Goal: Feedback & Contribution: Leave review/rating

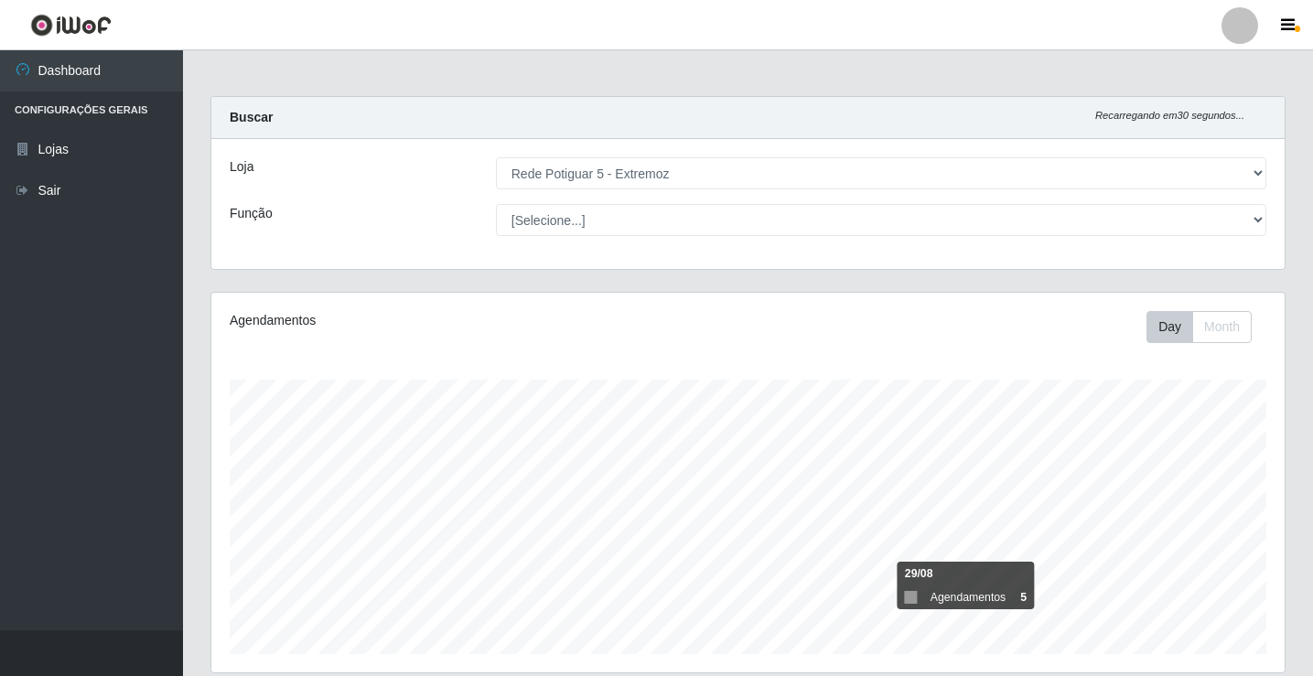
select select "79"
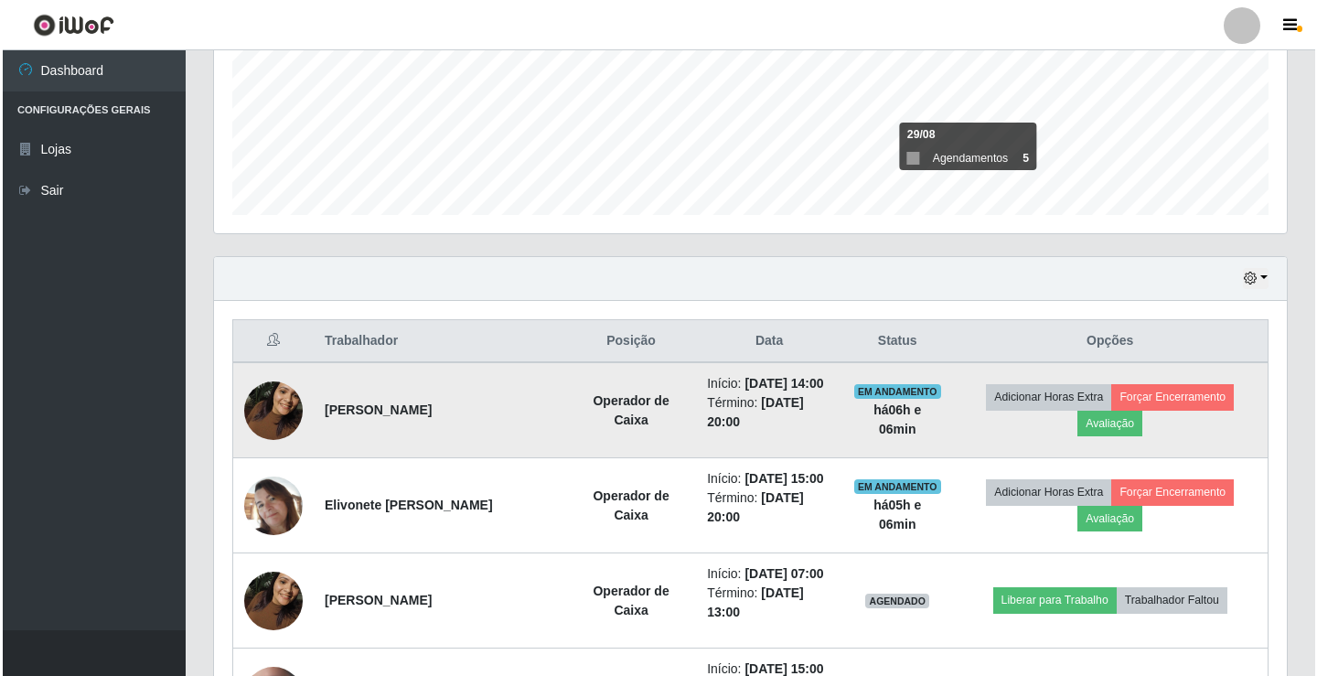
scroll to position [579, 0]
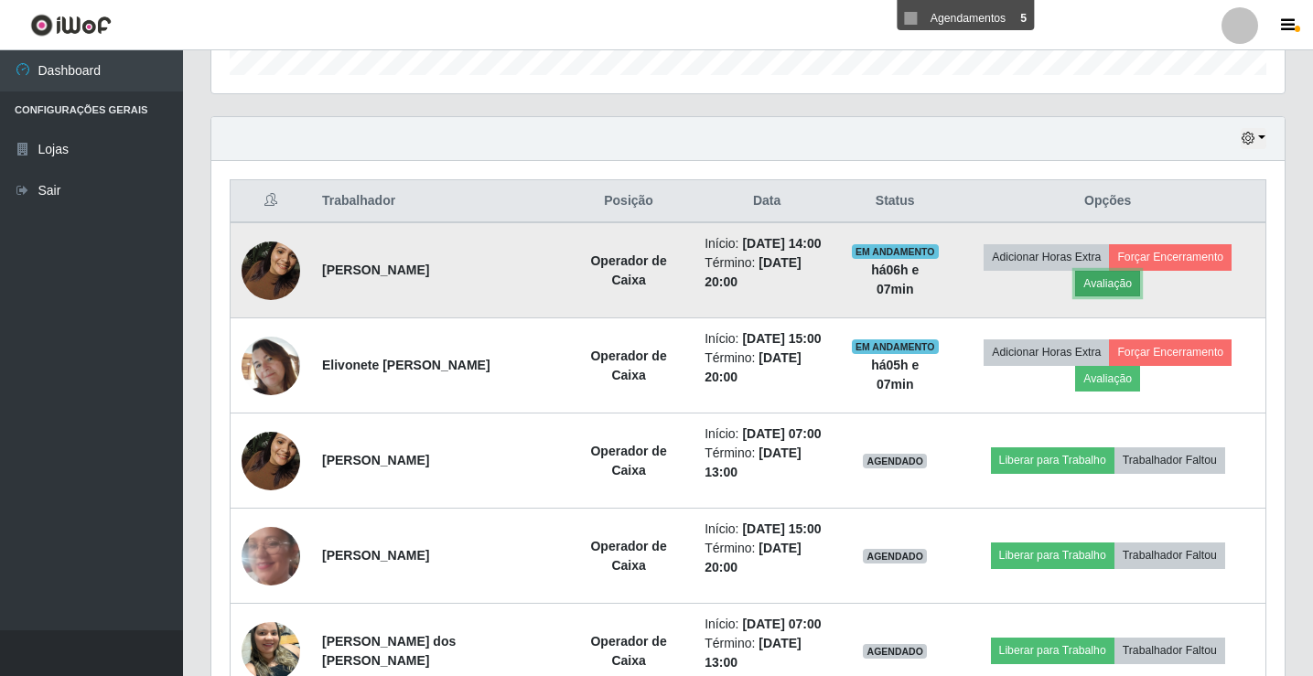
click at [1118, 290] on button "Avaliação" at bounding box center [1107, 284] width 65 height 26
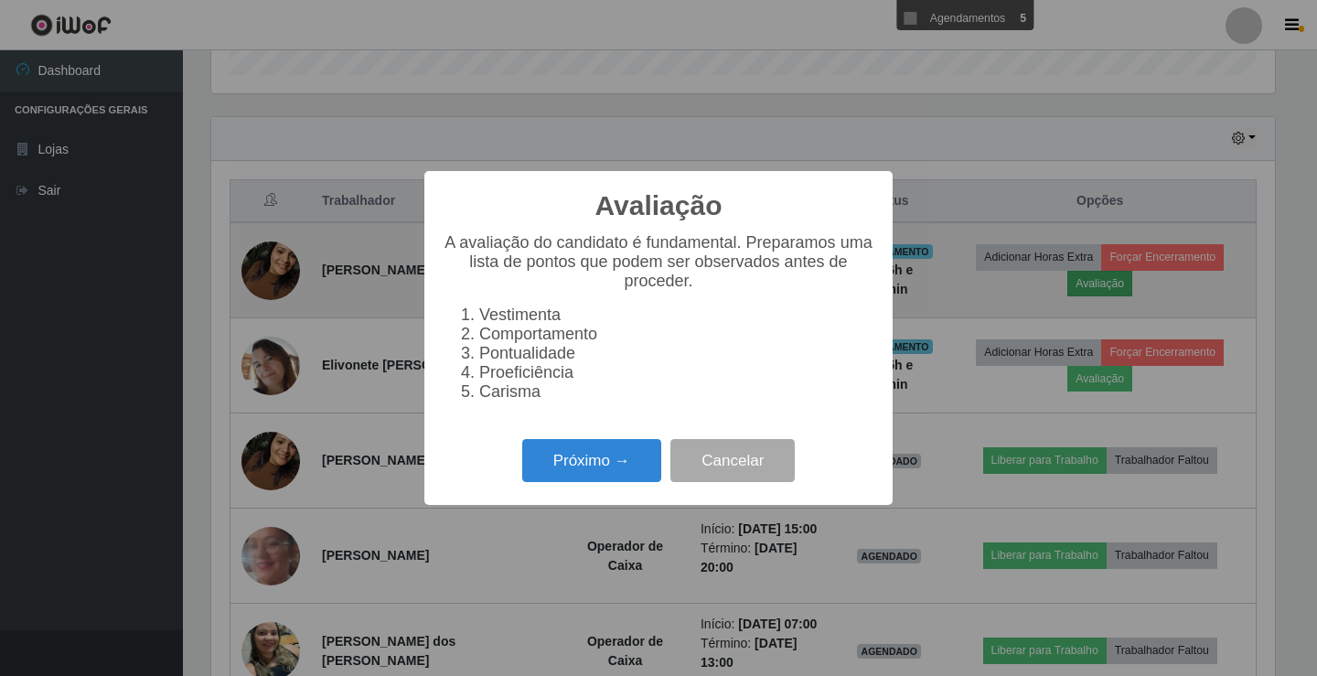
scroll to position [380, 1064]
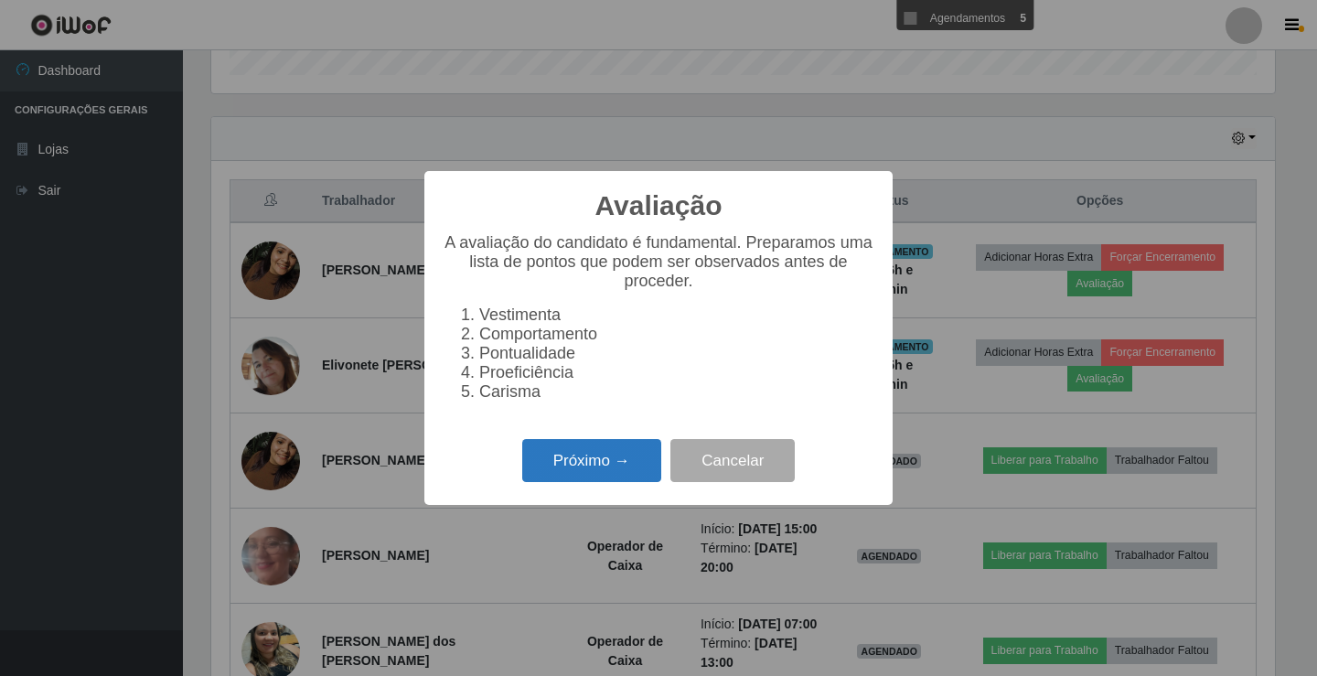
click at [609, 462] on button "Próximo →" at bounding box center [591, 460] width 139 height 43
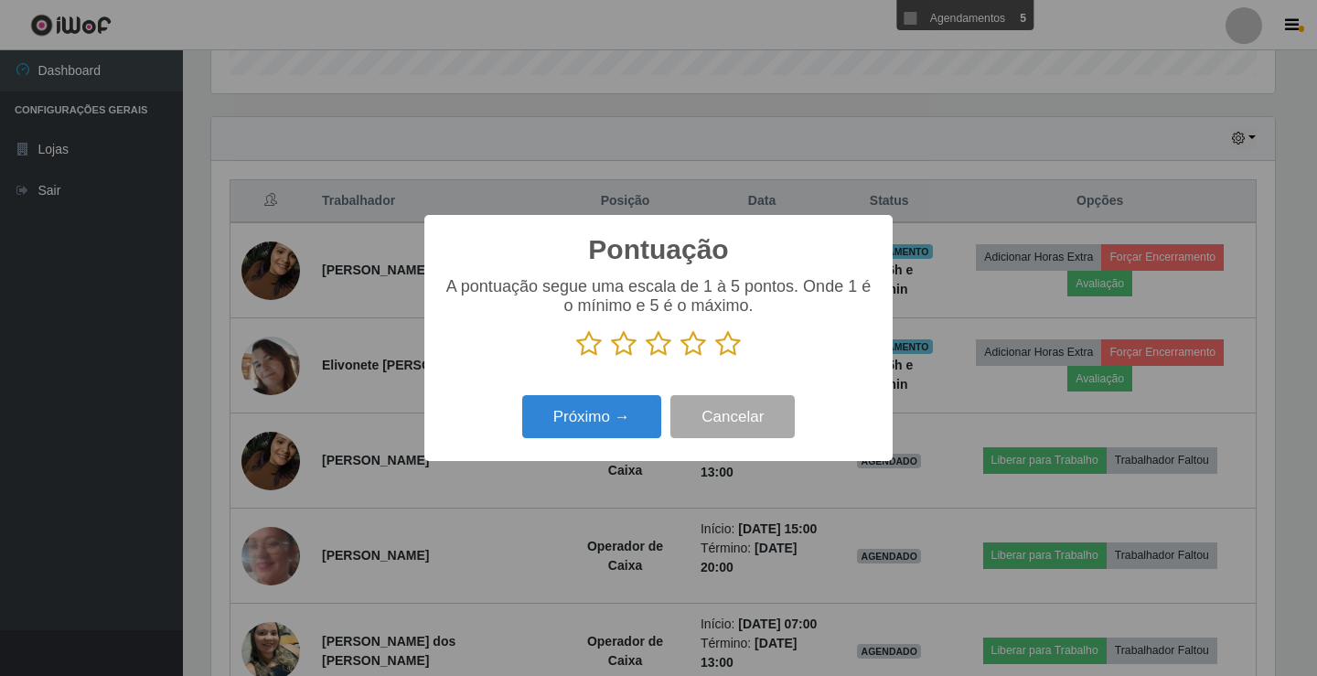
scroll to position [914398, 913714]
click at [727, 338] on icon at bounding box center [728, 343] width 26 height 27
click at [715, 358] on input "radio" at bounding box center [715, 358] width 0 height 0
click at [617, 415] on button "Próximo →" at bounding box center [591, 416] width 139 height 43
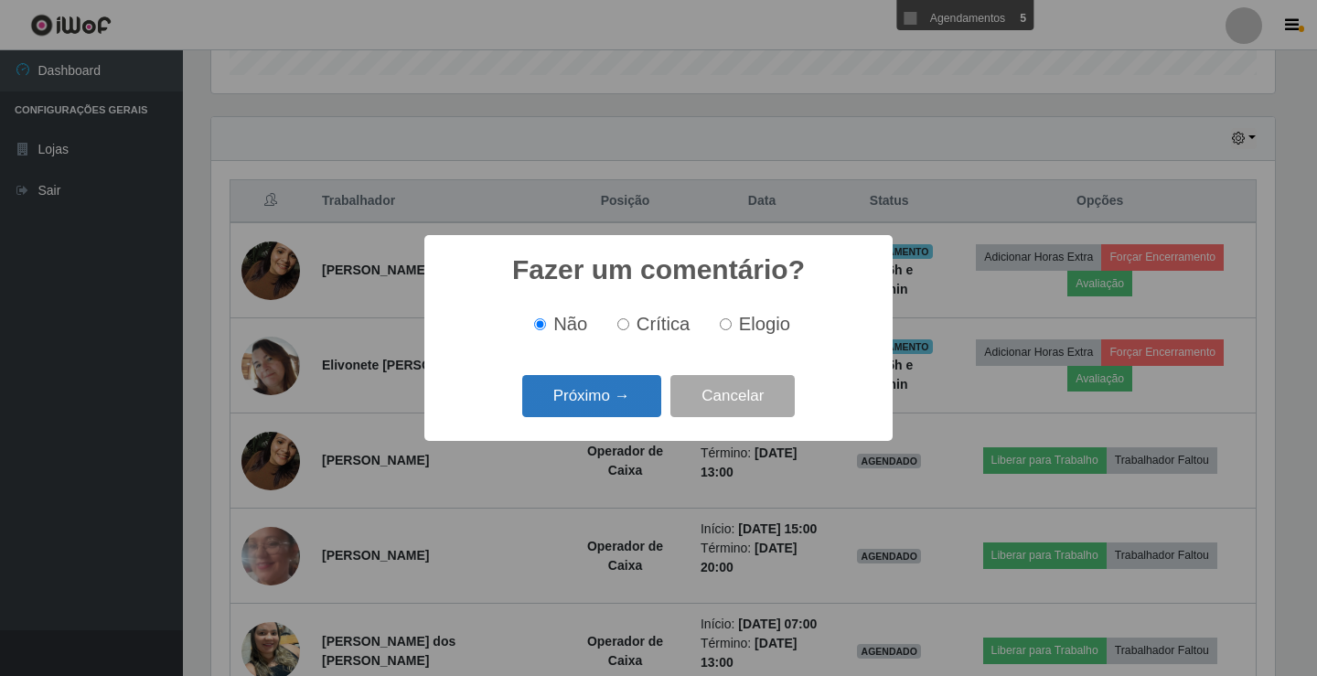
click at [629, 407] on button "Próximo →" at bounding box center [591, 396] width 139 height 43
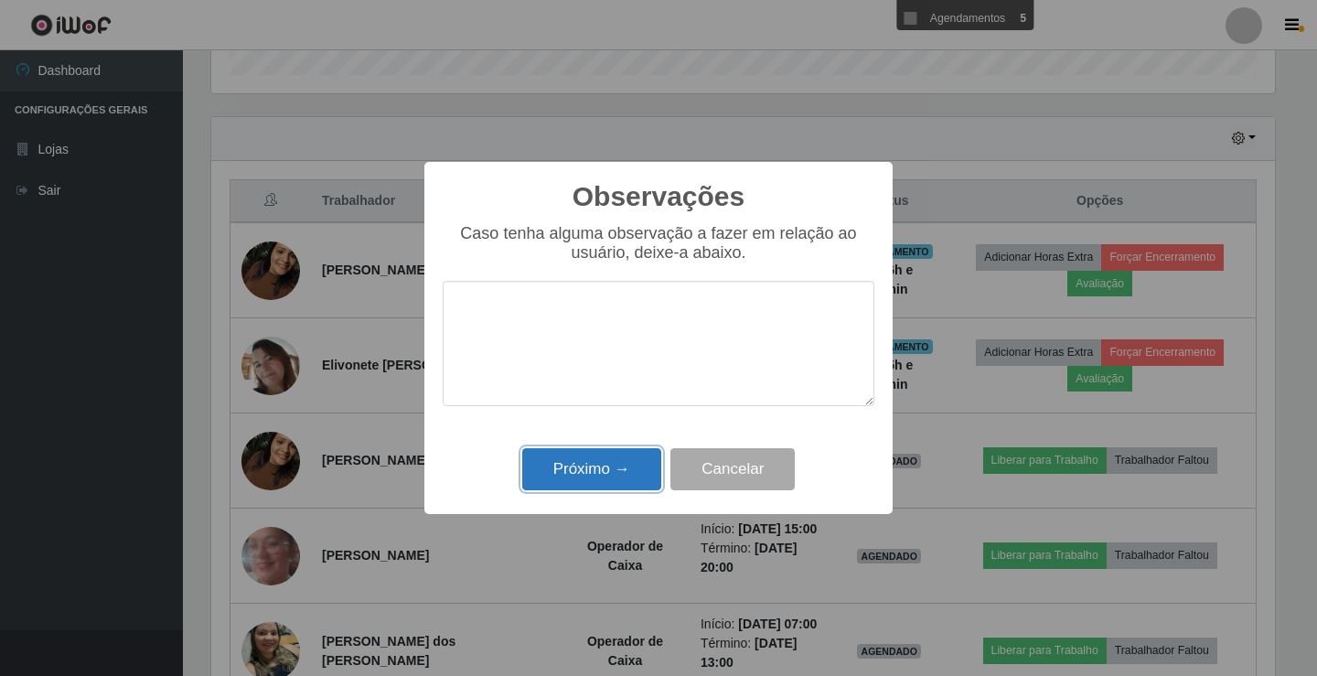
click at [609, 473] on button "Próximo →" at bounding box center [591, 469] width 139 height 43
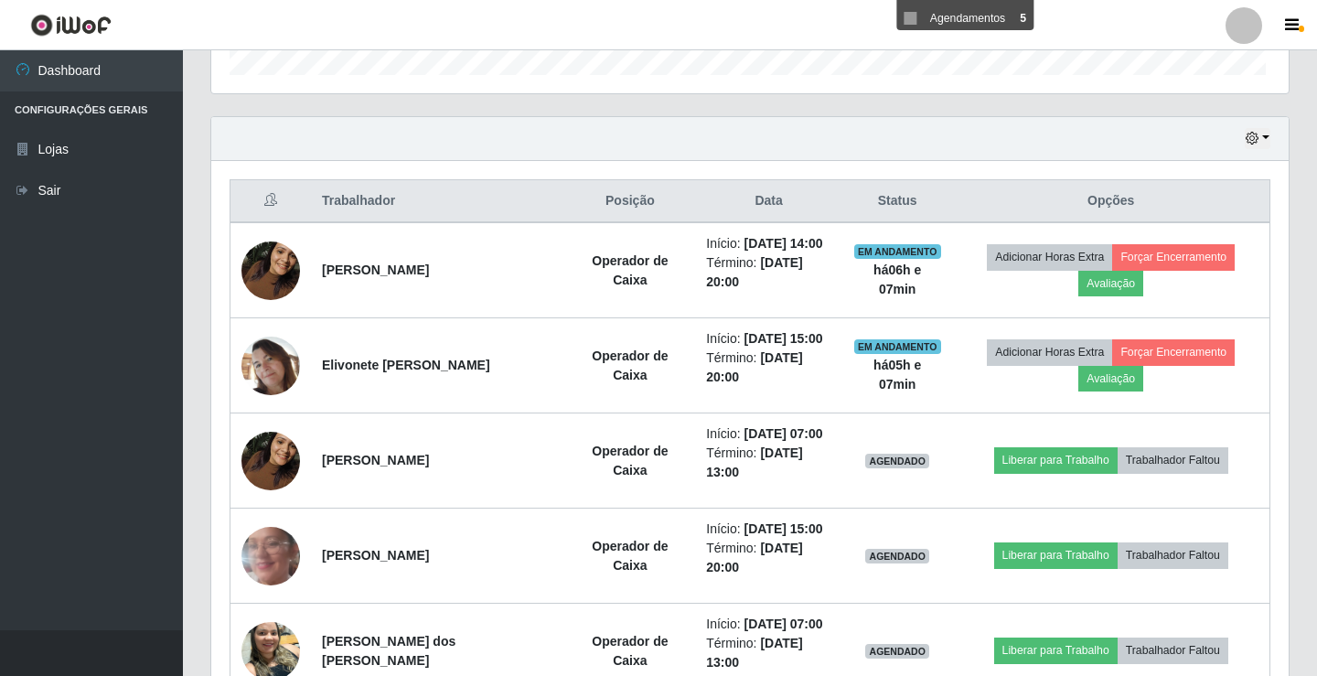
scroll to position [380, 1073]
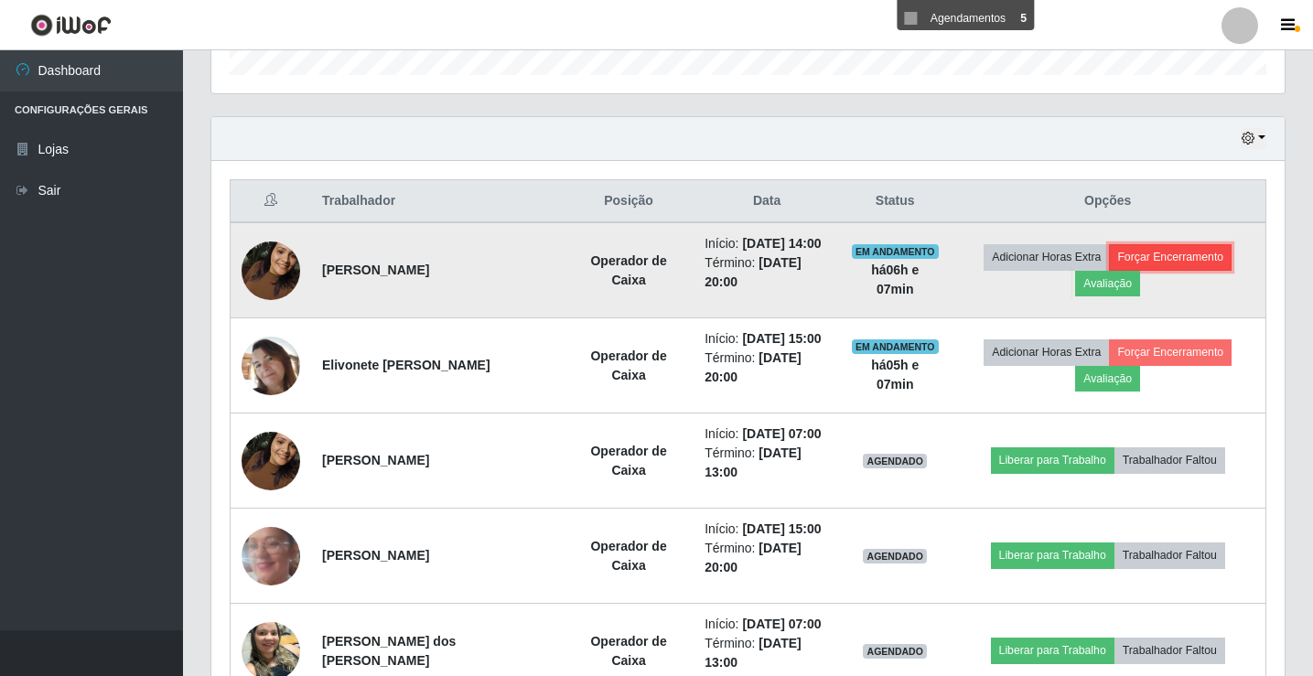
click at [1170, 256] on button "Forçar Encerramento" at bounding box center [1170, 257] width 123 height 26
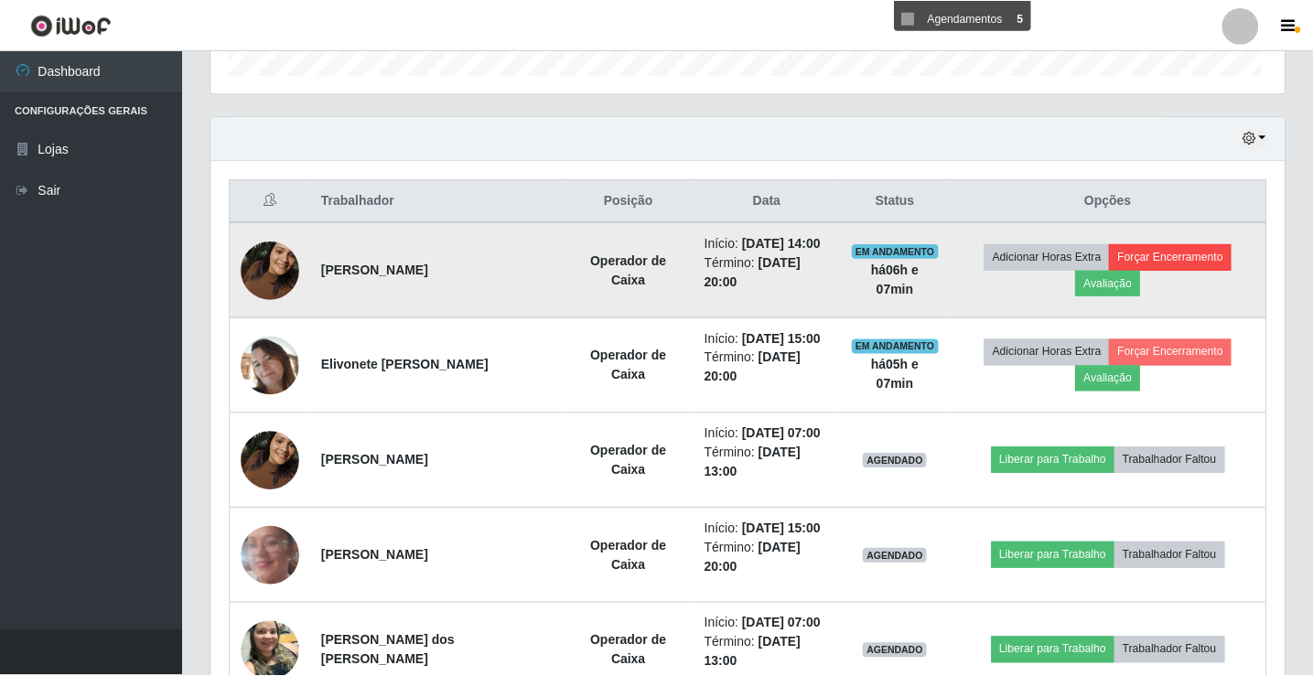
scroll to position [380, 1064]
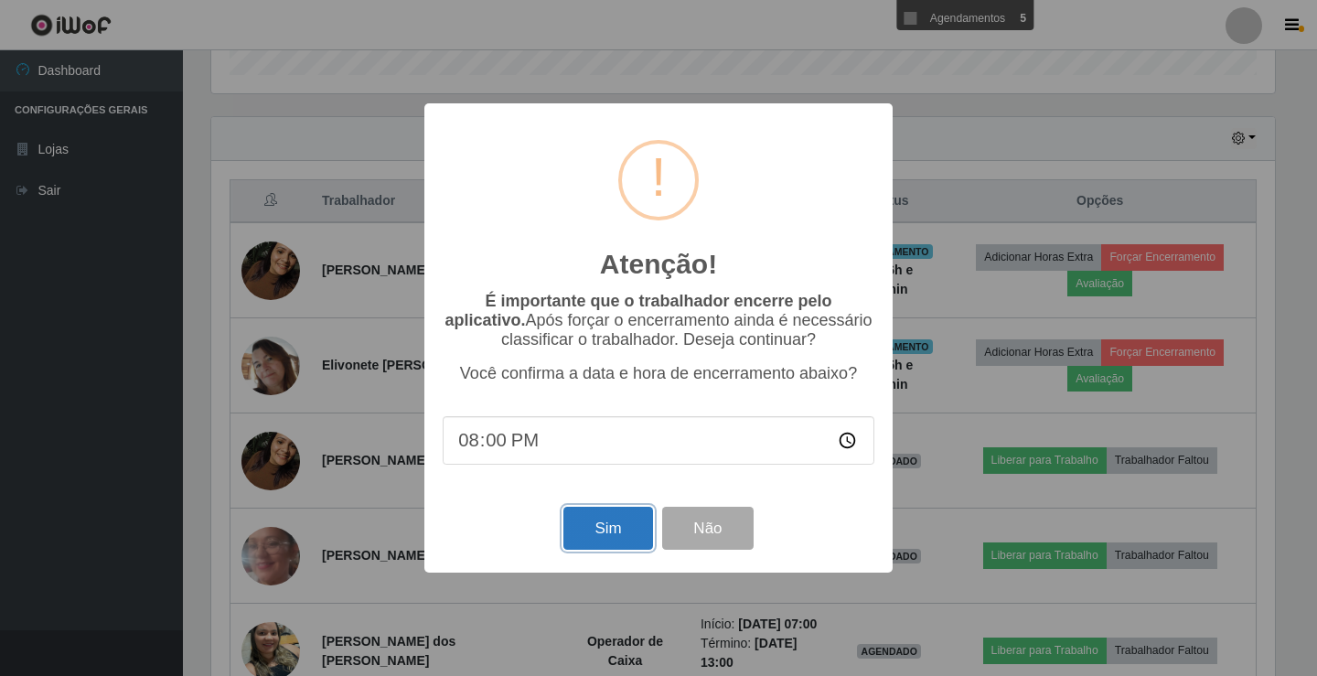
click at [603, 536] on button "Sim" at bounding box center [608, 528] width 89 height 43
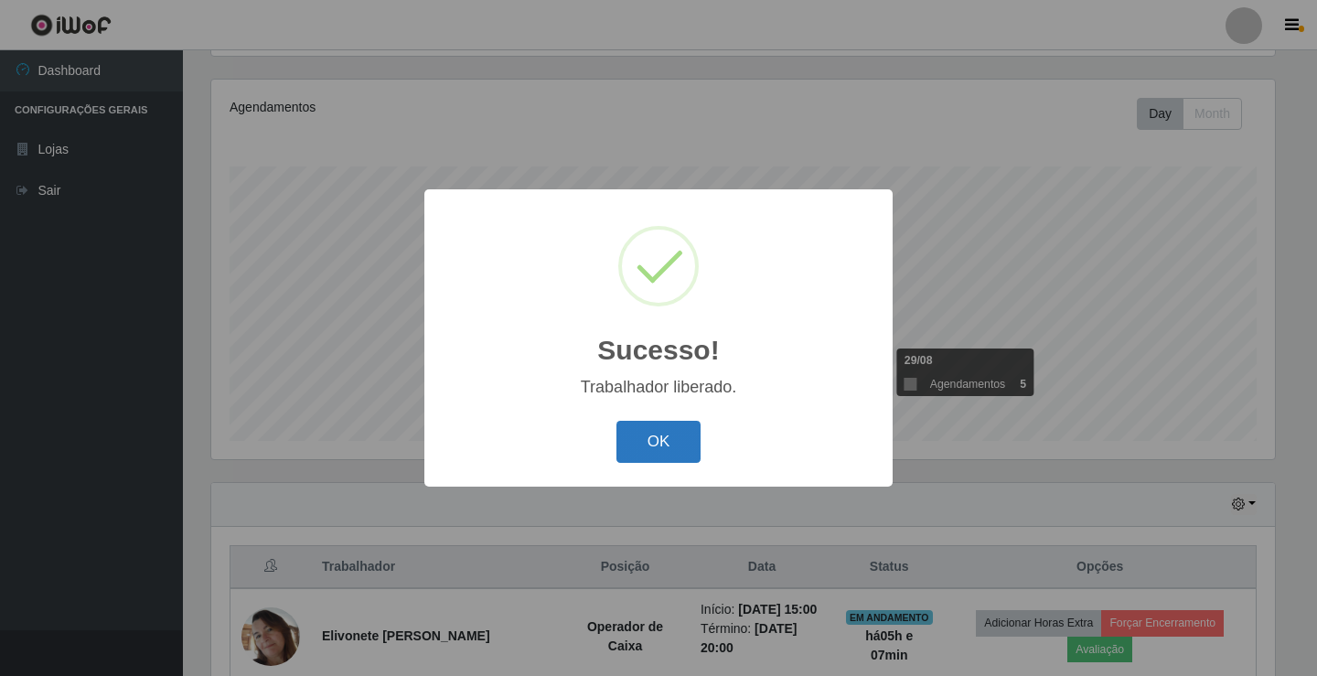
click at [673, 451] on button "OK" at bounding box center [659, 442] width 85 height 43
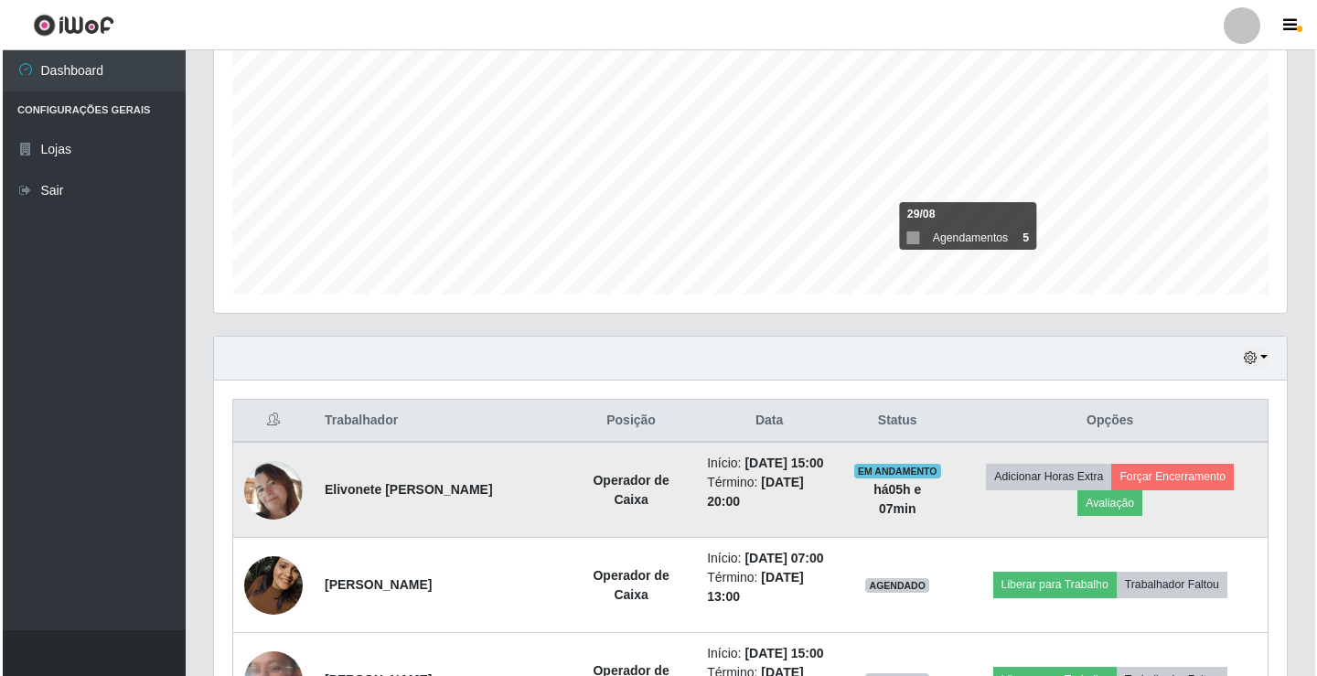
scroll to position [488, 0]
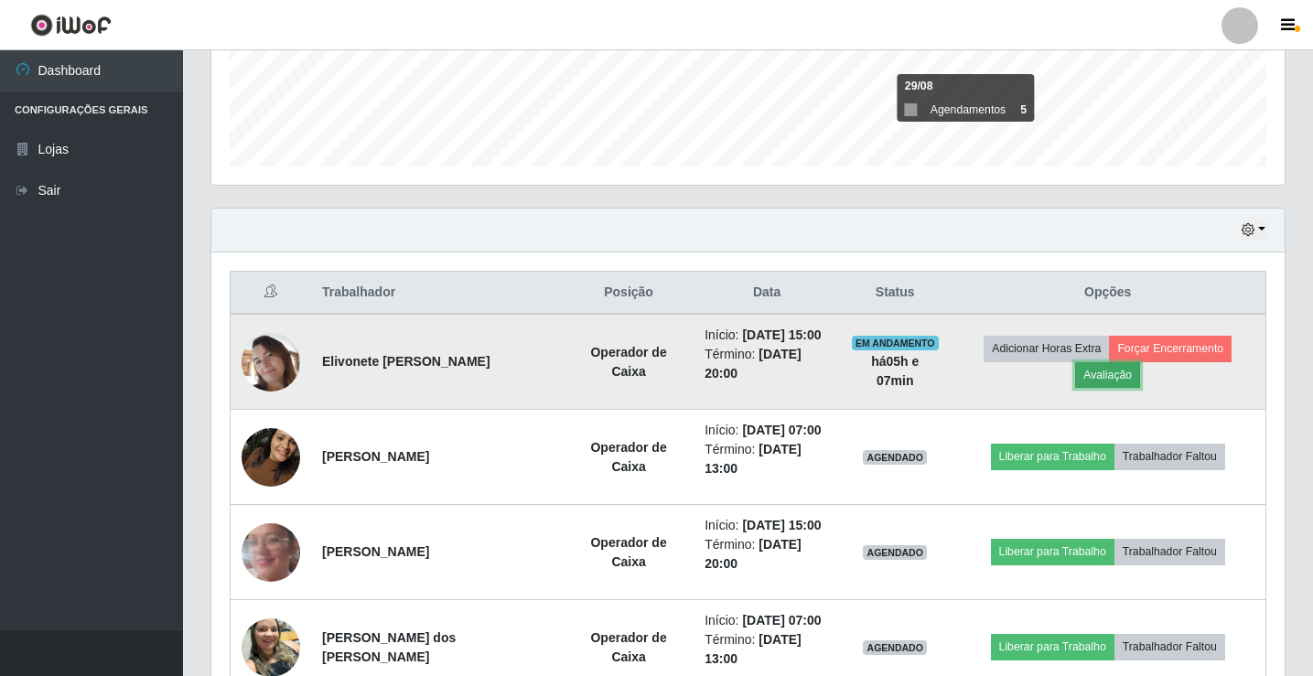
click at [1110, 380] on button "Avaliação" at bounding box center [1107, 375] width 65 height 26
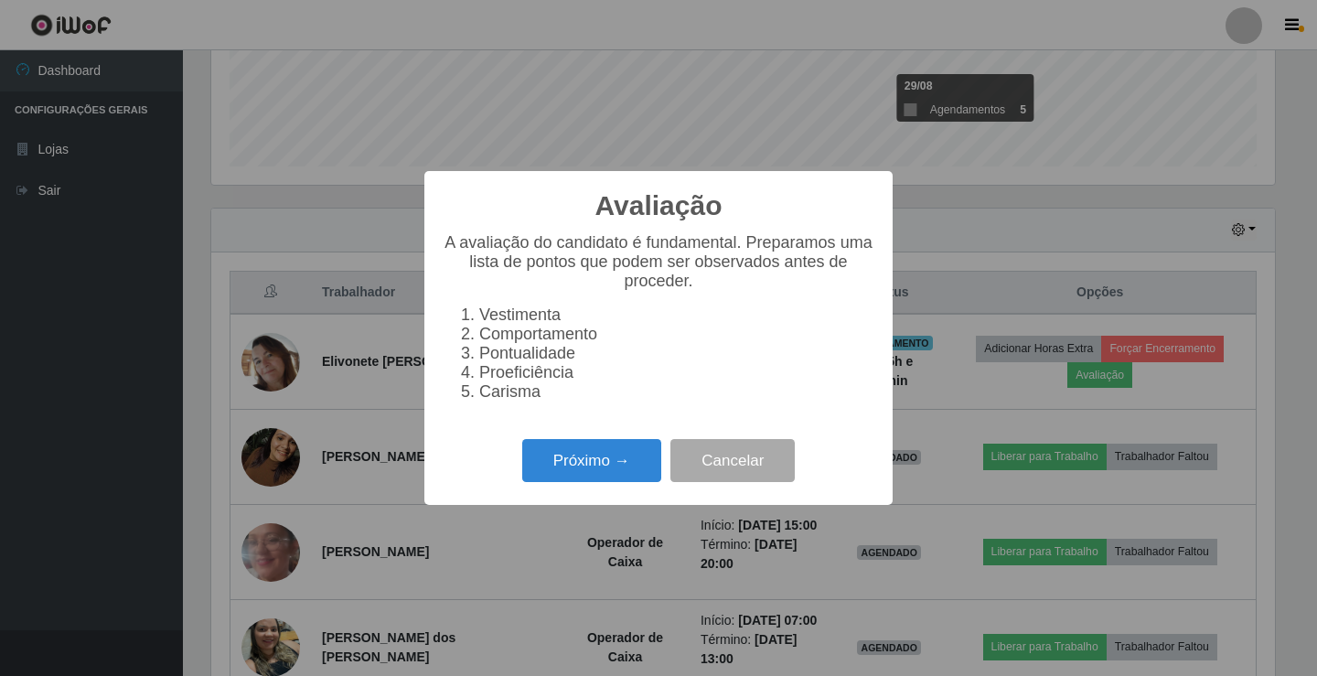
scroll to position [380, 1064]
click at [637, 470] on button "Próximo →" at bounding box center [591, 460] width 139 height 43
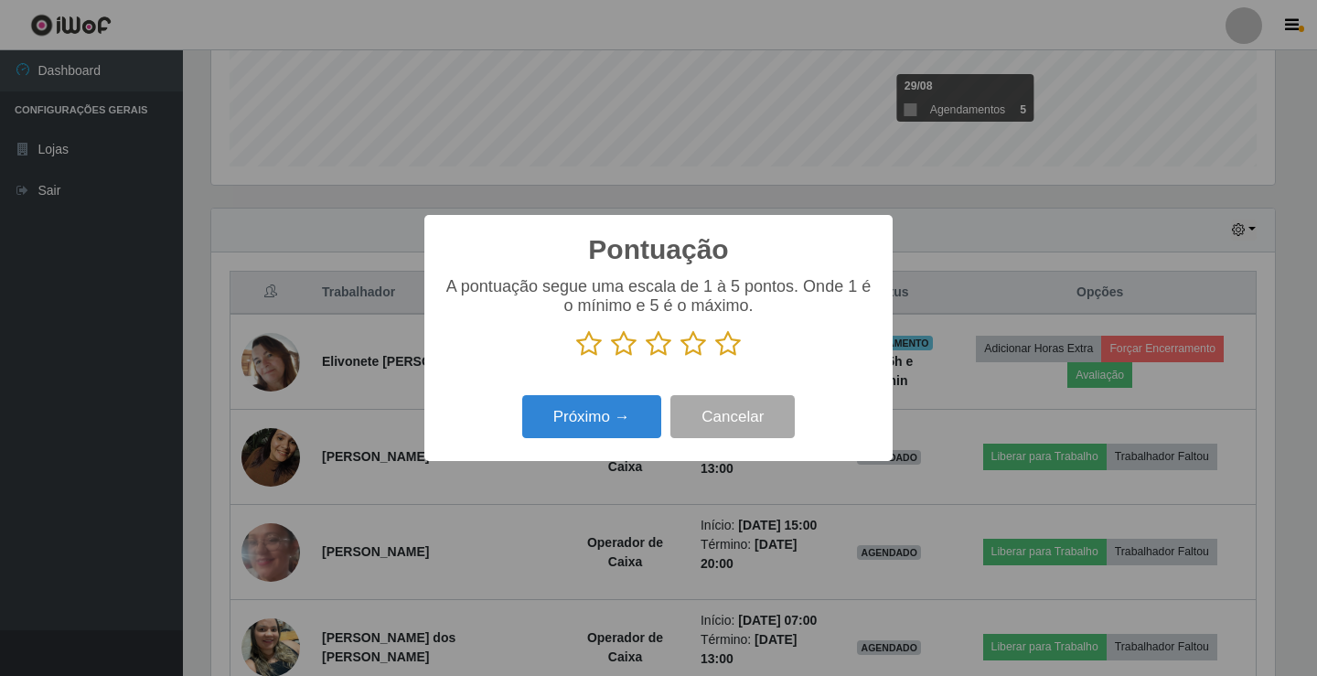
scroll to position [914398, 913714]
click at [726, 340] on icon at bounding box center [728, 343] width 26 height 27
click at [715, 358] on input "radio" at bounding box center [715, 358] width 0 height 0
click at [601, 424] on button "Próximo →" at bounding box center [591, 416] width 139 height 43
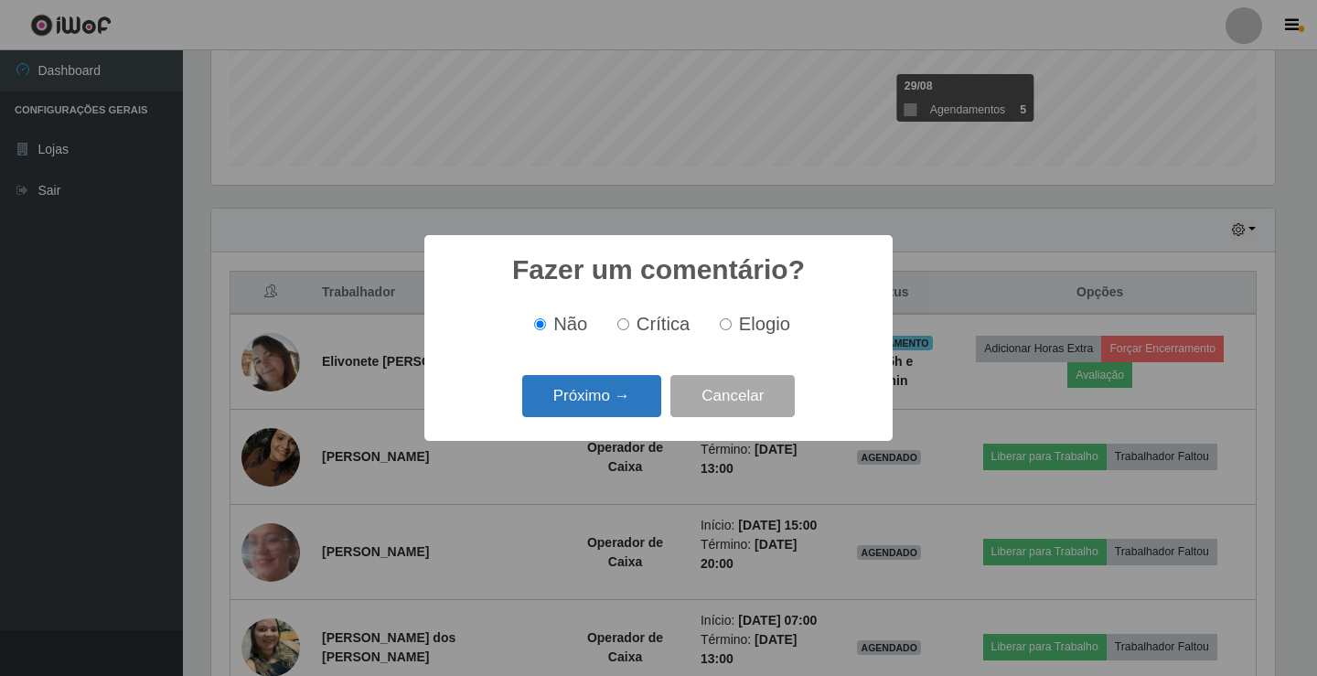
click at [593, 390] on button "Próximo →" at bounding box center [591, 396] width 139 height 43
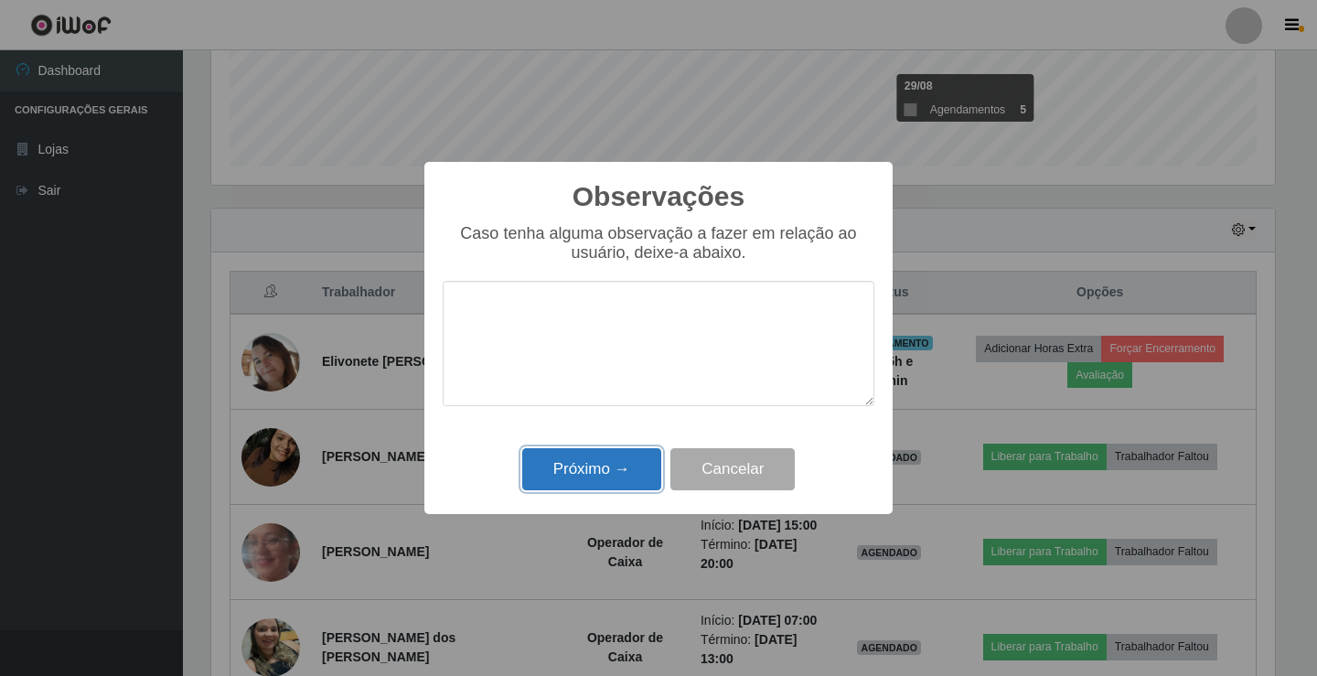
drag, startPoint x: 613, startPoint y: 481, endPoint x: 747, endPoint y: 459, distance: 136.3
click at [617, 479] on button "Próximo →" at bounding box center [591, 469] width 139 height 43
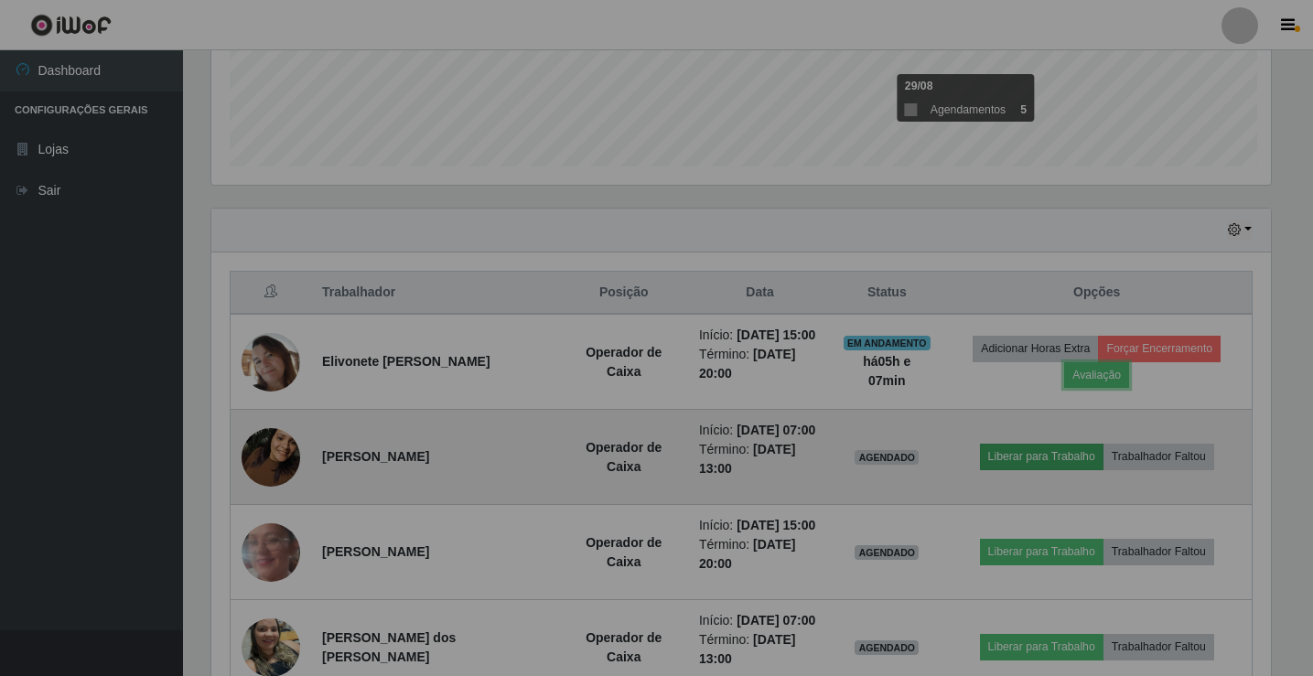
scroll to position [380, 1073]
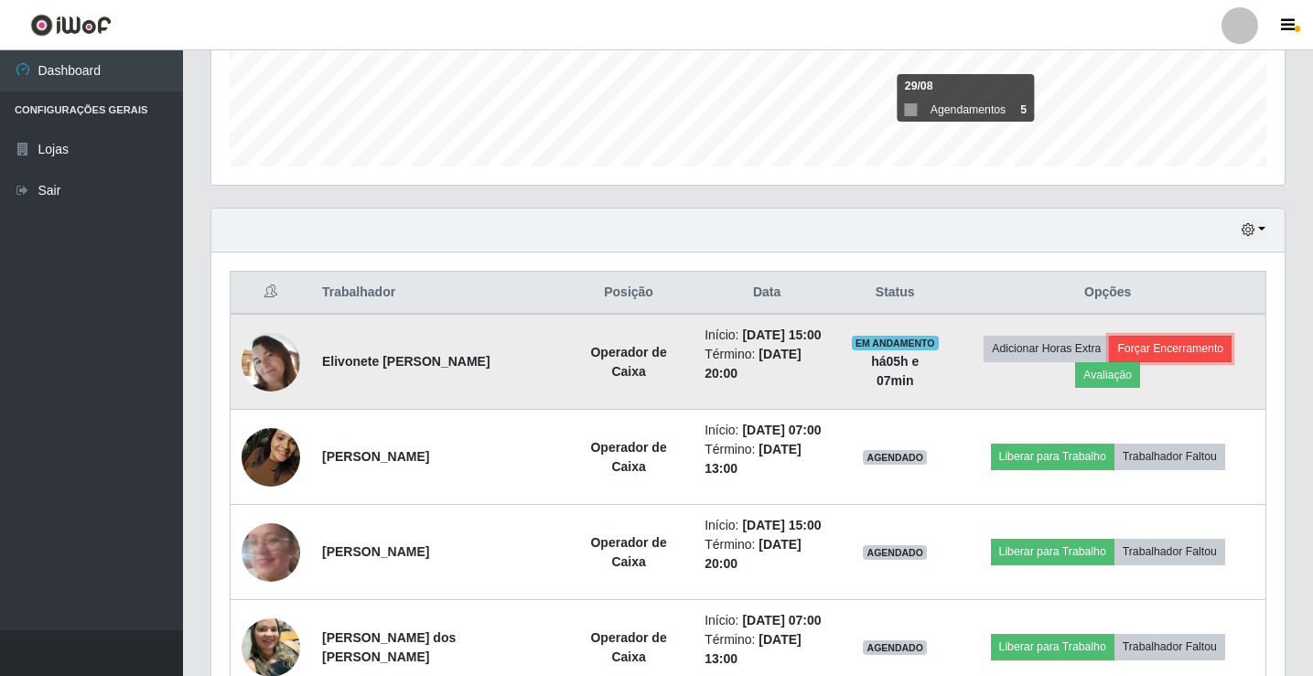
click at [1171, 347] on button "Forçar Encerramento" at bounding box center [1170, 349] width 123 height 26
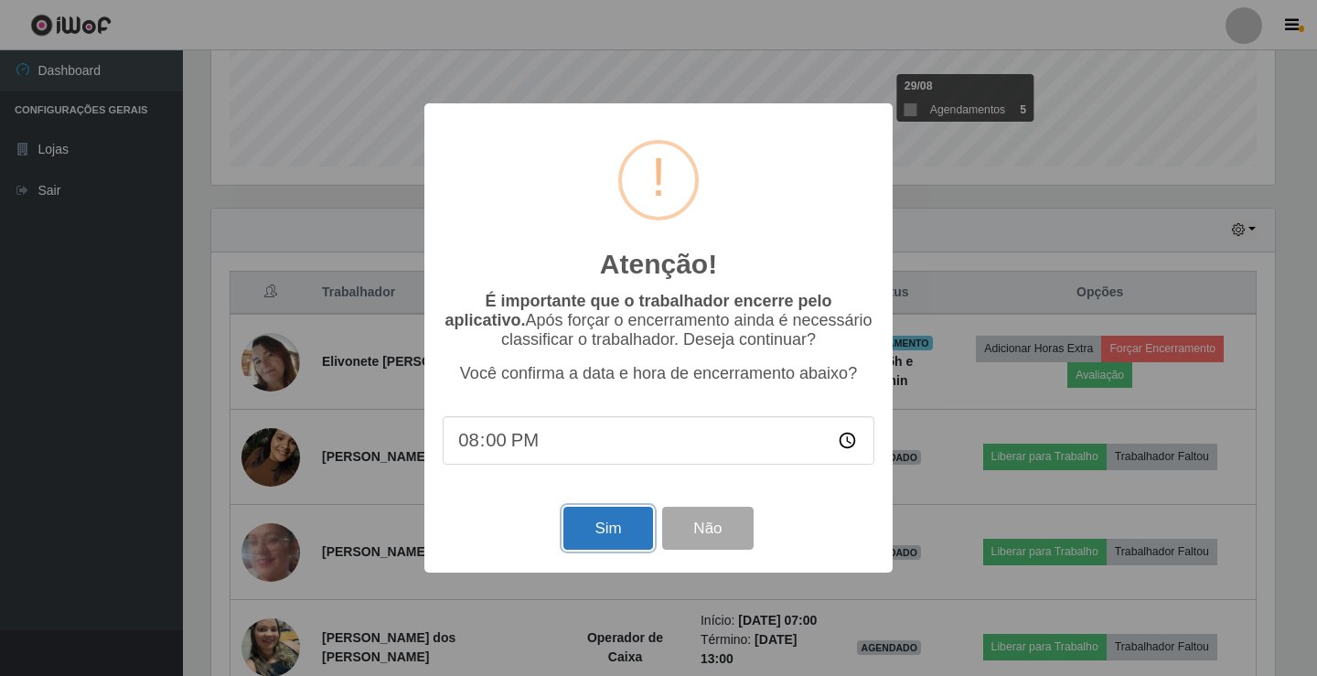
click at [607, 520] on button "Sim" at bounding box center [608, 528] width 89 height 43
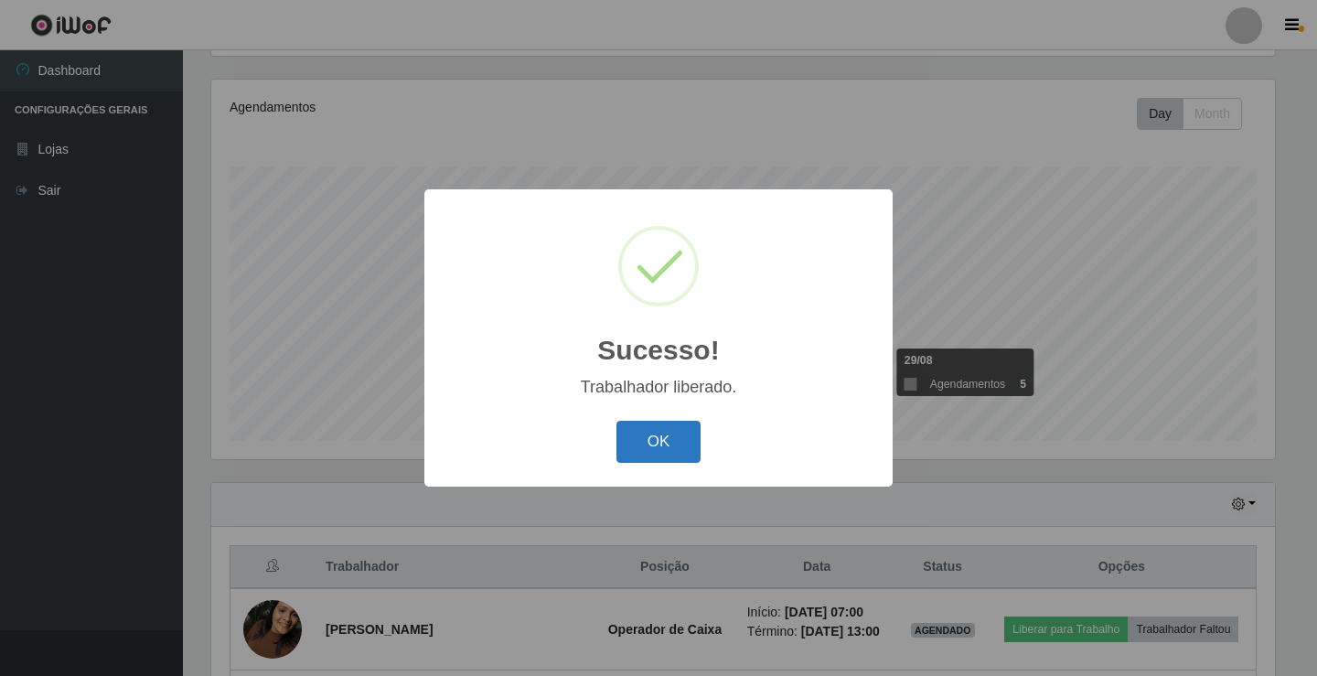
click at [657, 452] on button "OK" at bounding box center [659, 442] width 85 height 43
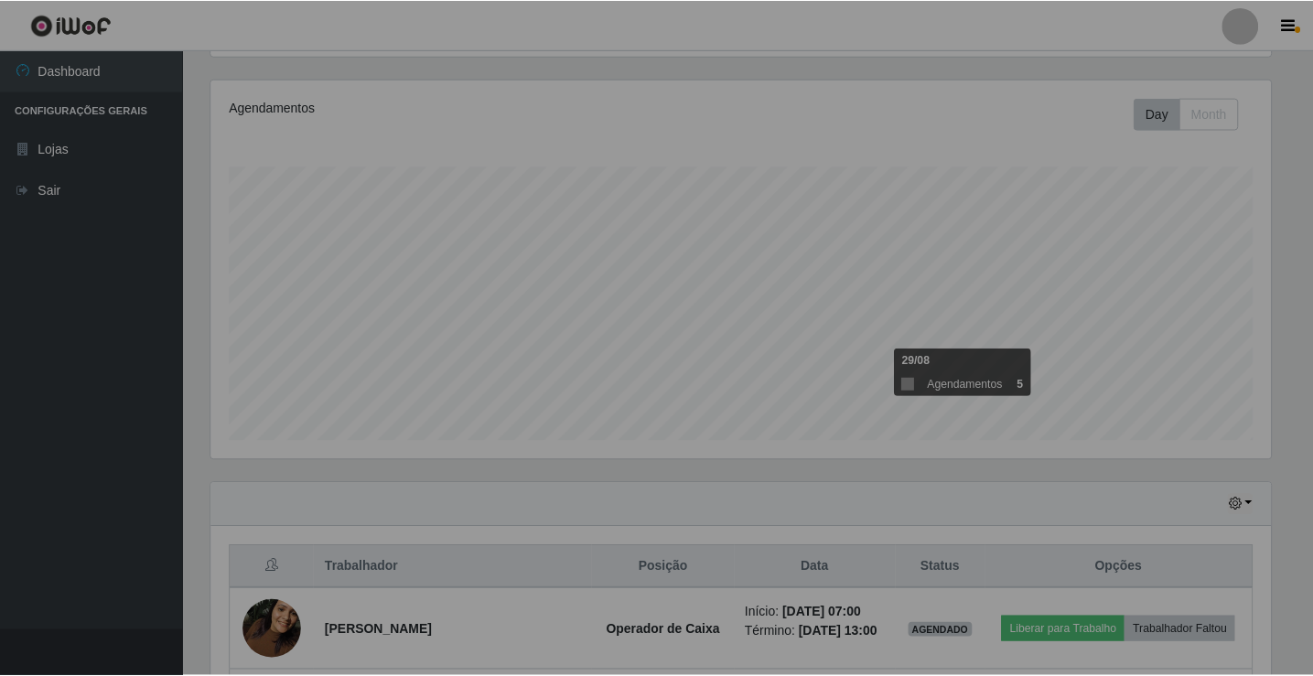
scroll to position [0, 0]
